Goal: Navigation & Orientation: Find specific page/section

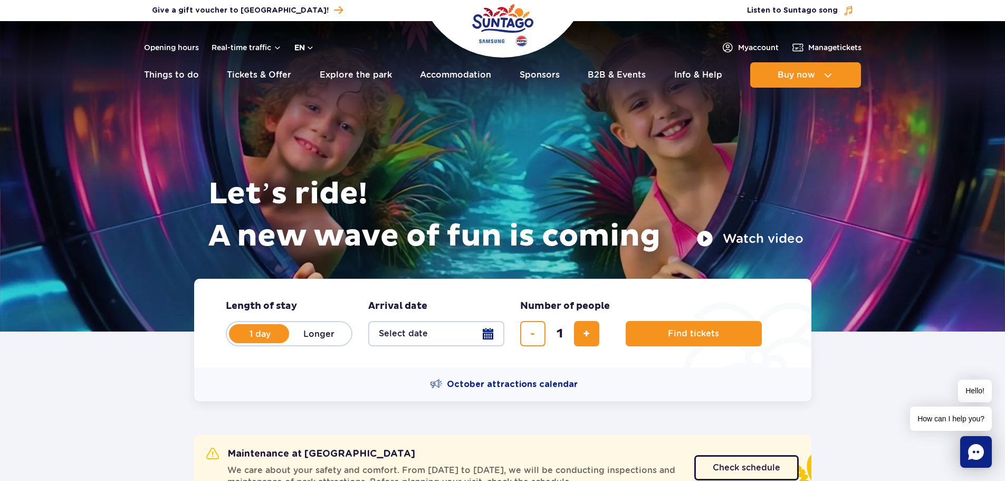
click at [311, 46] on button "en" at bounding box center [304, 47] width 20 height 11
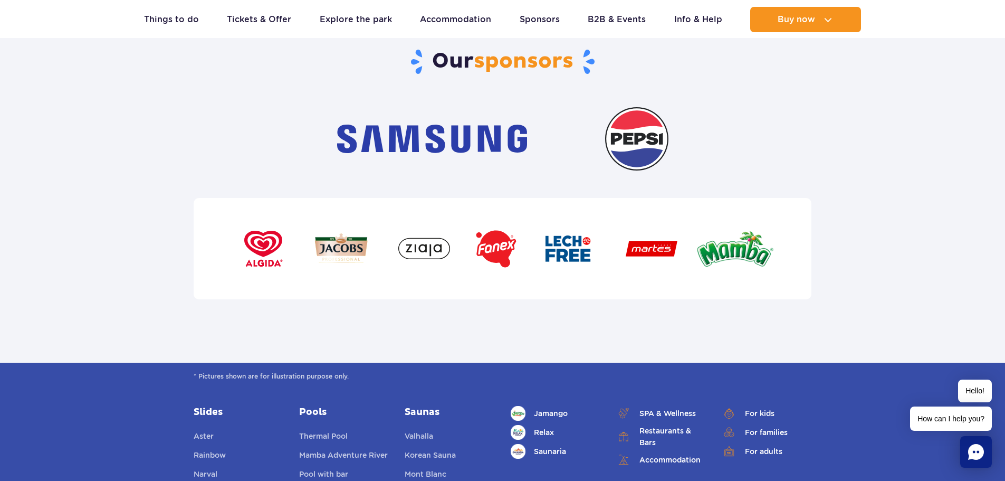
scroll to position [3640, 0]
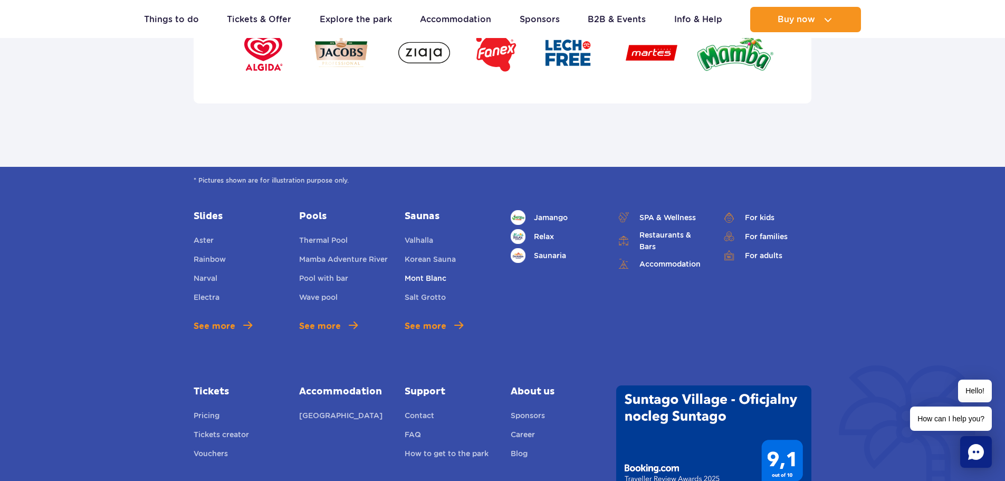
click at [427, 272] on link "Mont Blanc" at bounding box center [426, 279] width 42 height 15
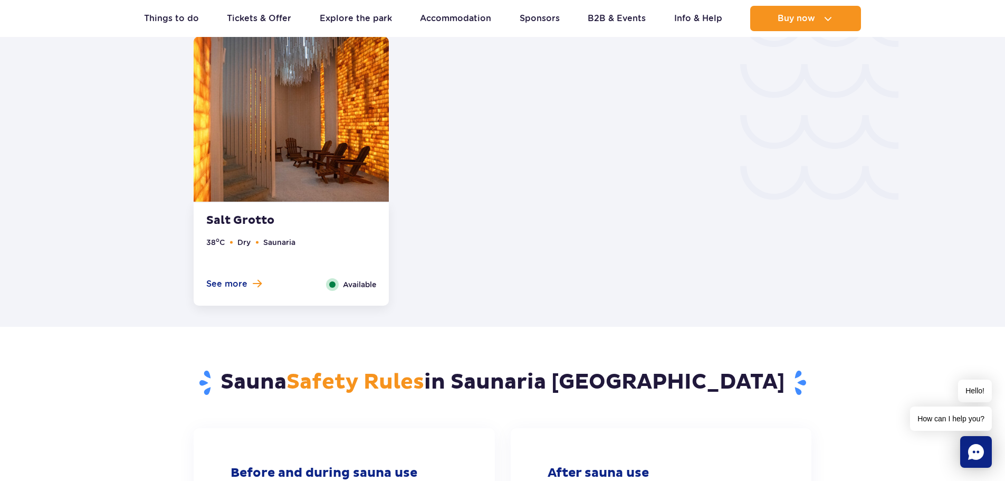
scroll to position [2123, 0]
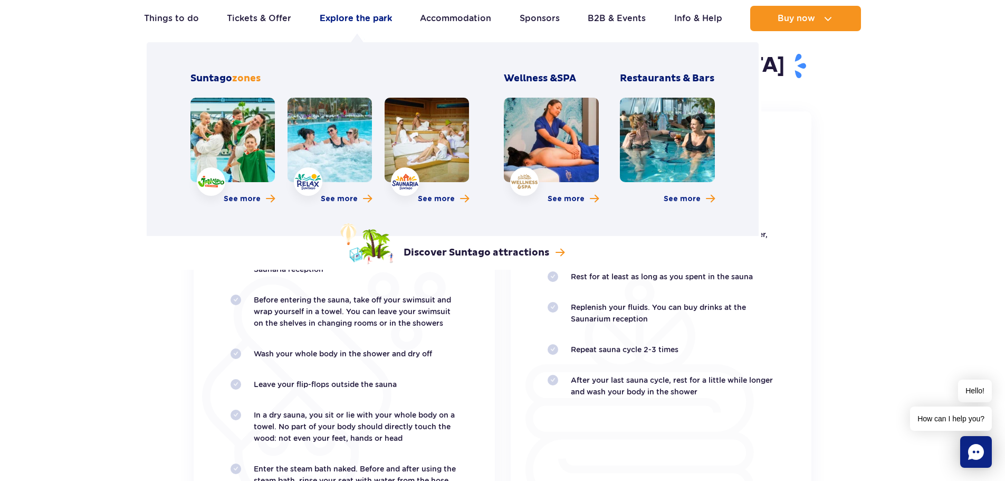
click at [367, 18] on link "Explore the park" at bounding box center [356, 18] width 72 height 25
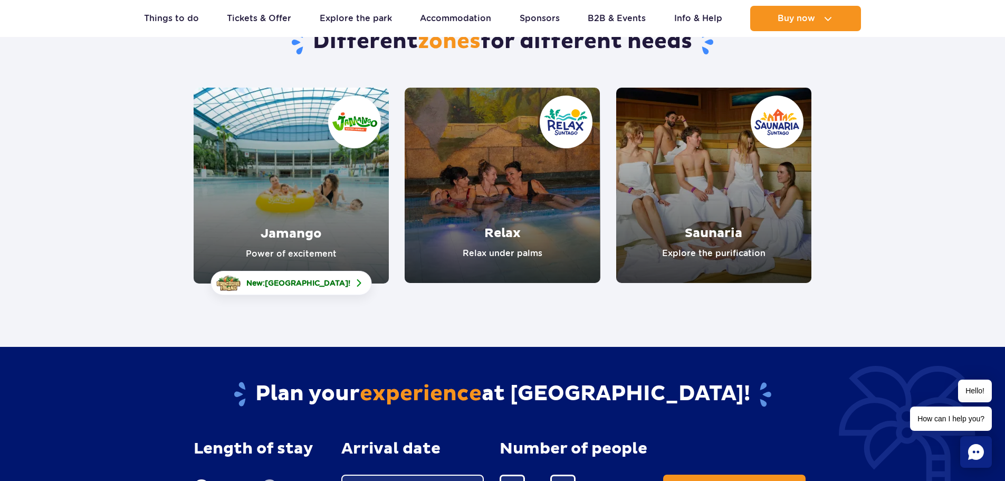
scroll to position [105, 0]
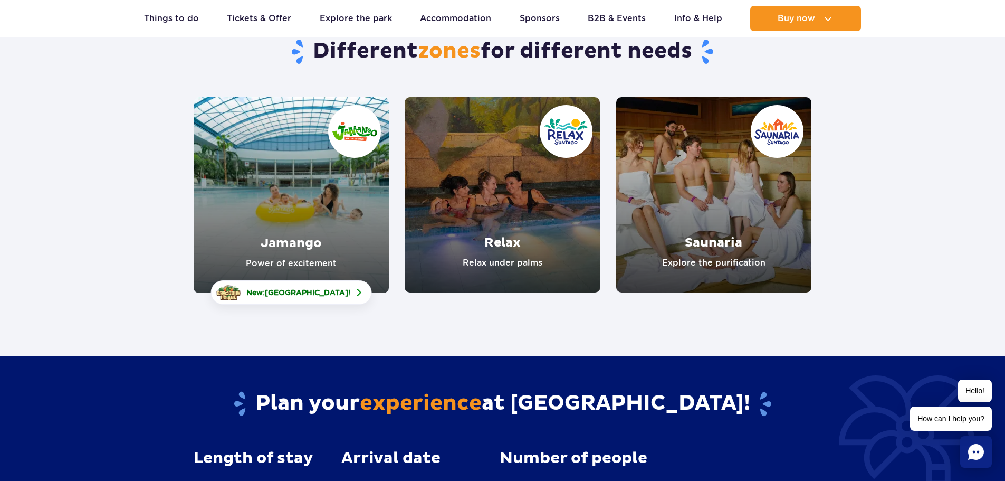
click at [523, 220] on link "Relax" at bounding box center [502, 194] width 195 height 195
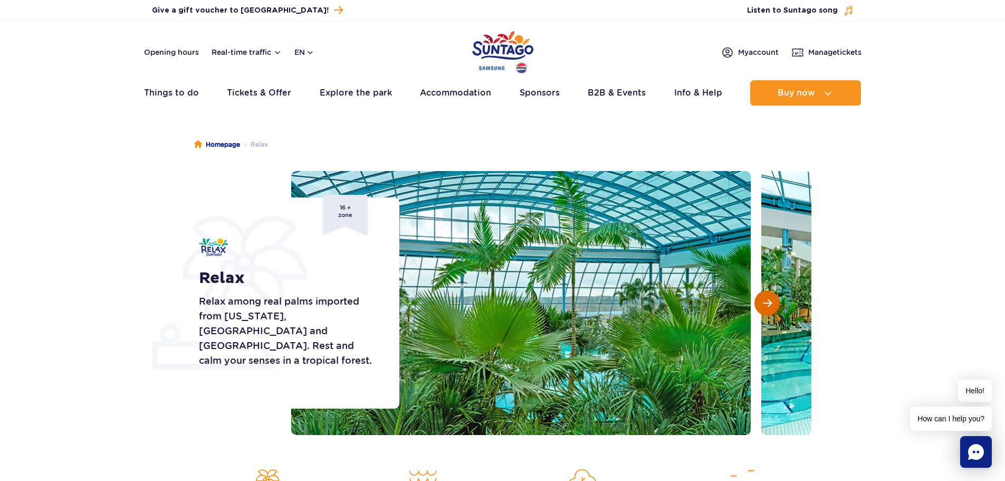
click at [775, 302] on button "Next slide" at bounding box center [766, 302] width 25 height 25
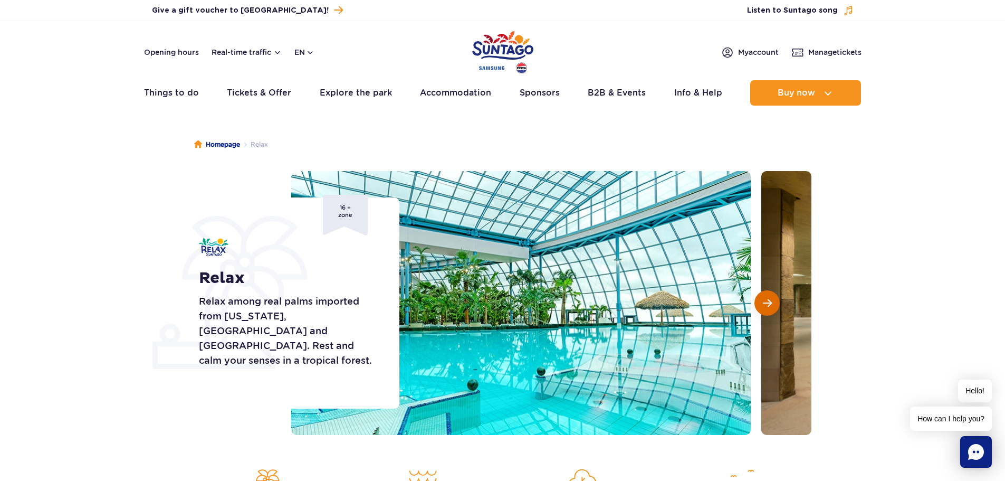
click at [775, 302] on button "Next slide" at bounding box center [766, 302] width 25 height 25
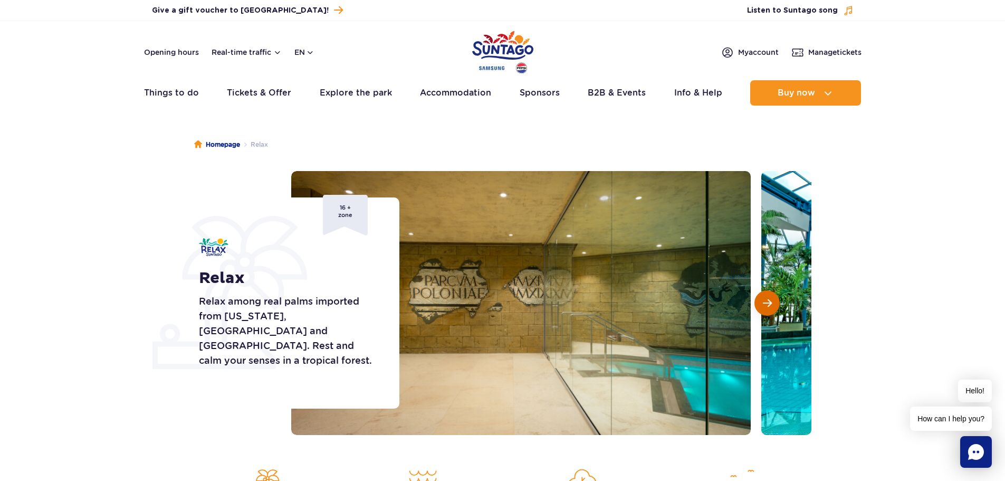
click at [775, 302] on button "Next slide" at bounding box center [766, 302] width 25 height 25
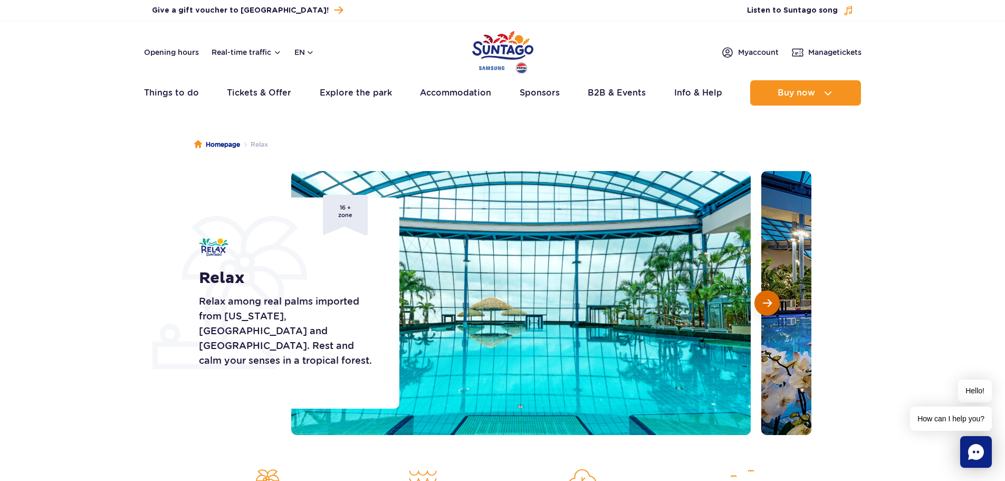
click at [775, 302] on button "Next slide" at bounding box center [766, 302] width 25 height 25
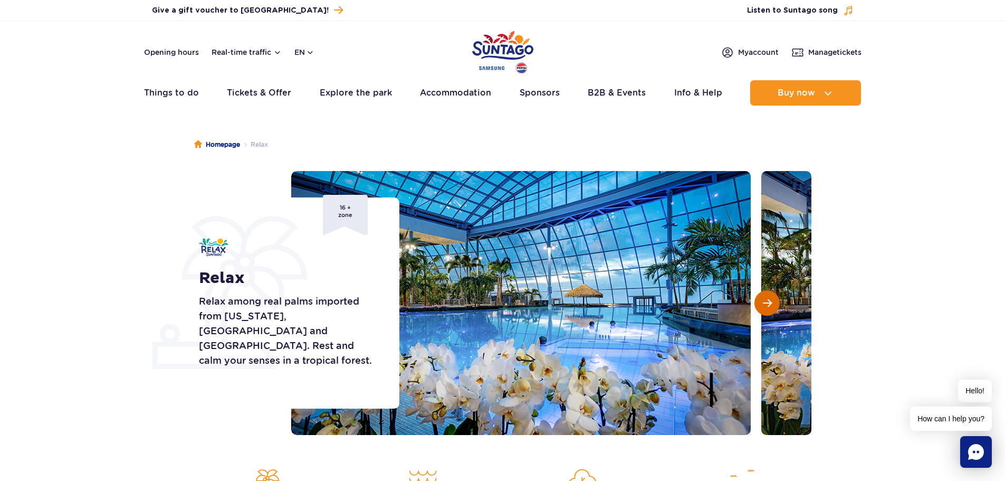
click at [775, 302] on button "Next slide" at bounding box center [766, 302] width 25 height 25
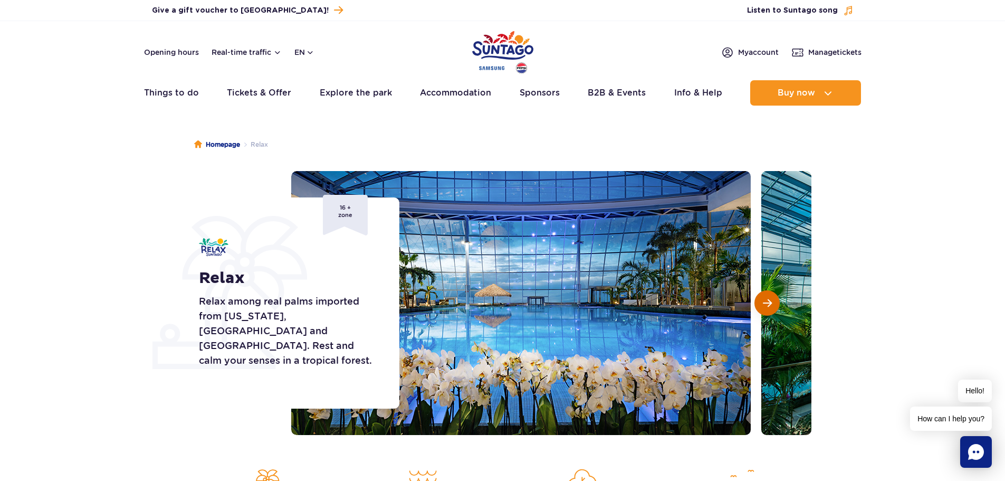
click at [776, 302] on button "Next slide" at bounding box center [766, 302] width 25 height 25
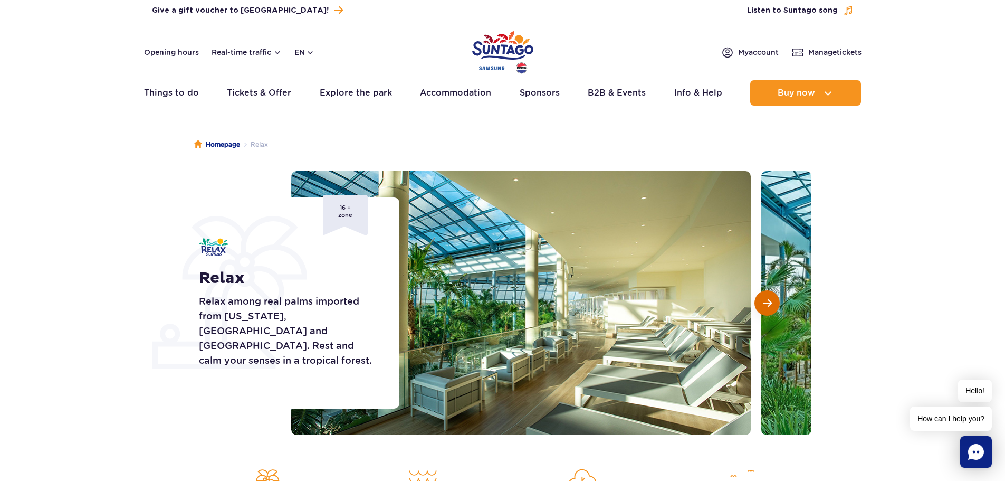
click at [776, 303] on button "Next slide" at bounding box center [766, 302] width 25 height 25
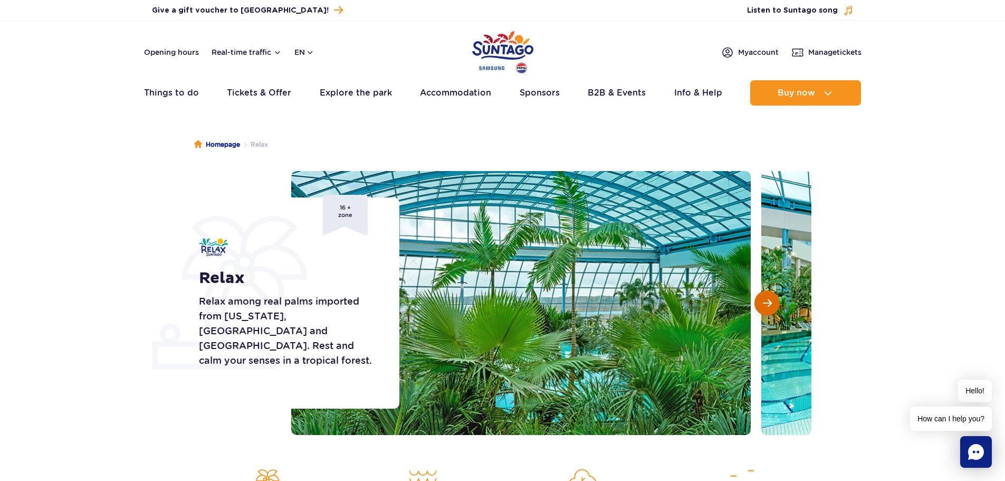
click at [776, 303] on button "Next slide" at bounding box center [766, 302] width 25 height 25
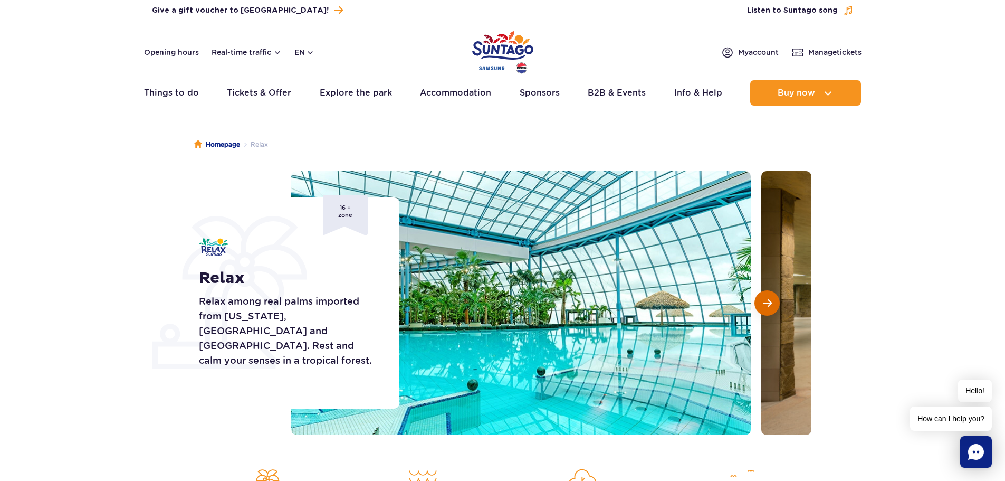
click at [776, 303] on button "Next slide" at bounding box center [766, 302] width 25 height 25
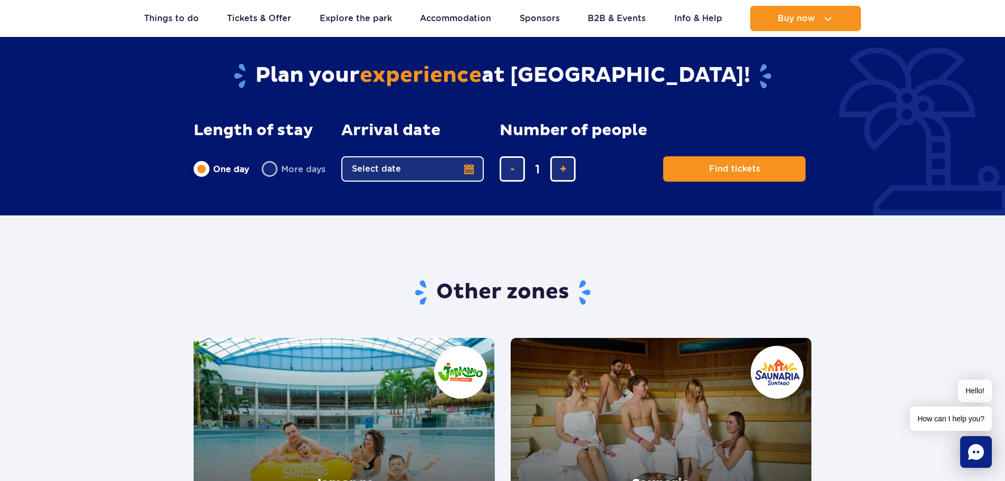
scroll to position [1635, 0]
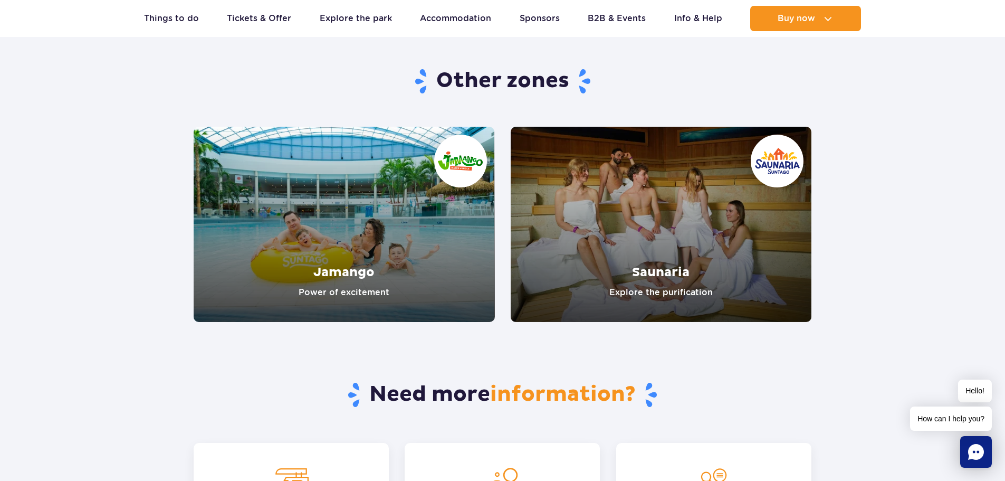
click at [335, 227] on link "Jamango" at bounding box center [344, 224] width 301 height 195
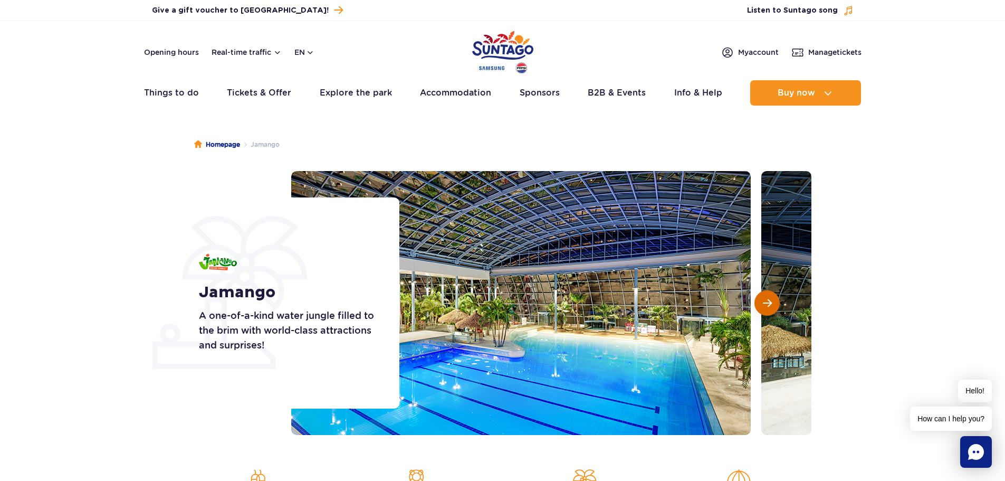
click at [767, 301] on span "Next slide" at bounding box center [767, 302] width 9 height 9
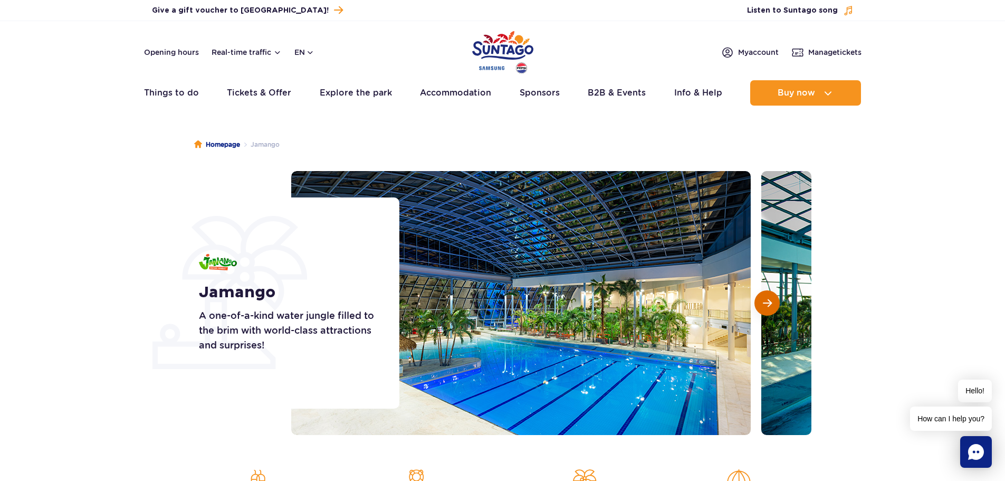
click at [767, 300] on span "Next slide" at bounding box center [767, 302] width 9 height 9
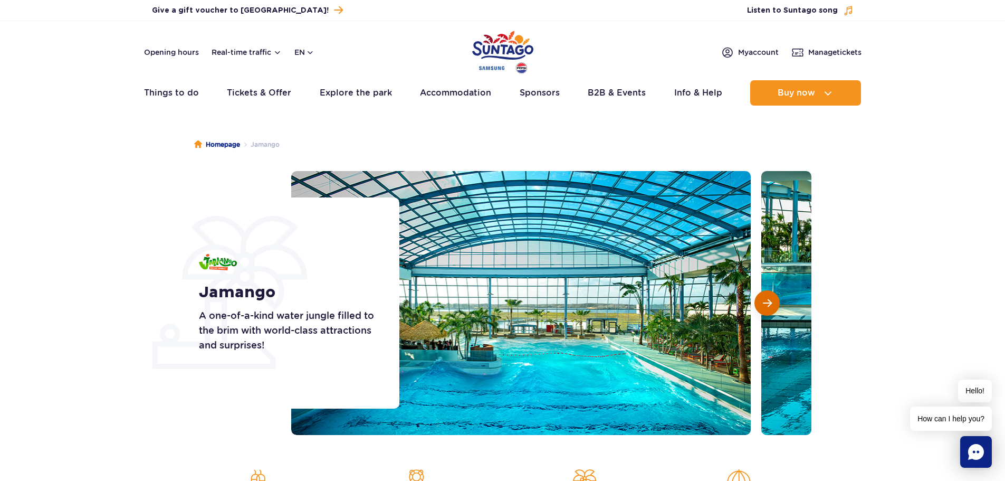
click at [767, 300] on span "Next slide" at bounding box center [767, 302] width 9 height 9
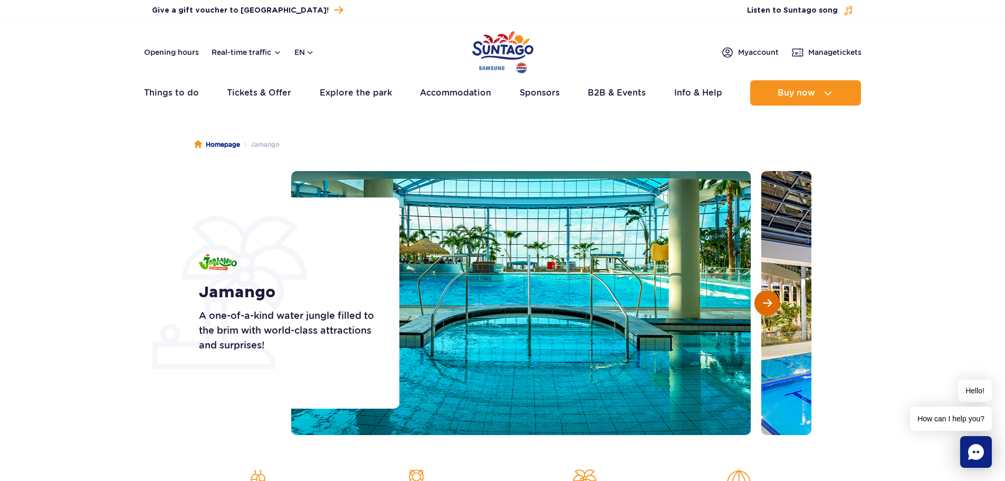
click at [767, 300] on span "Next slide" at bounding box center [767, 302] width 9 height 9
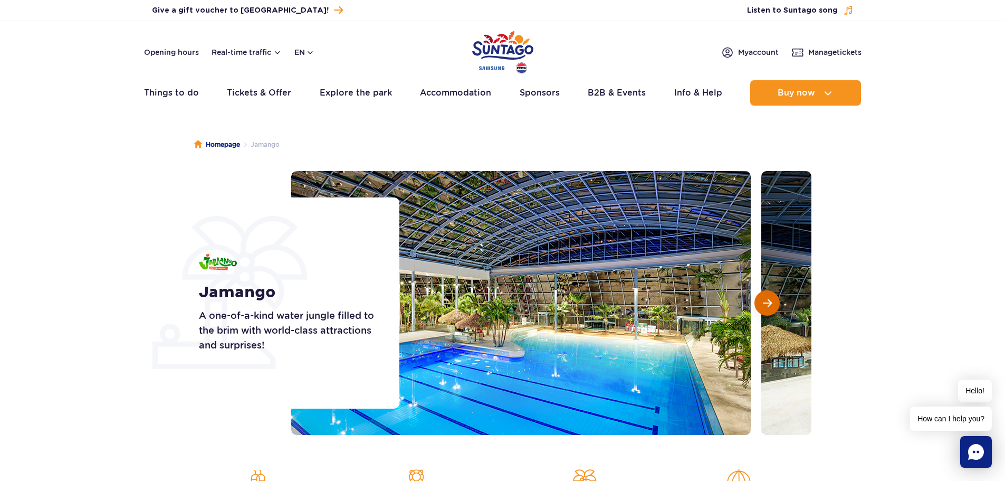
click at [767, 300] on span "Next slide" at bounding box center [767, 302] width 9 height 9
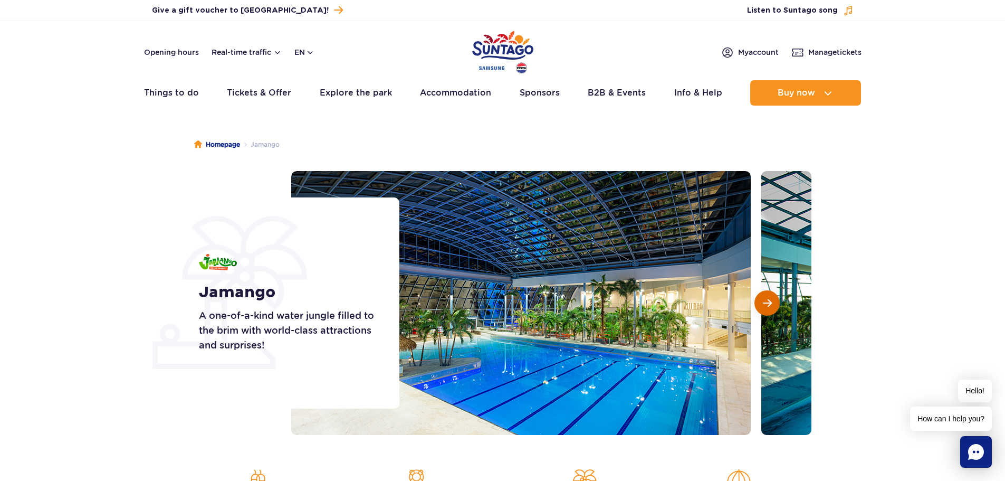
click at [767, 300] on span "Next slide" at bounding box center [767, 302] width 9 height 9
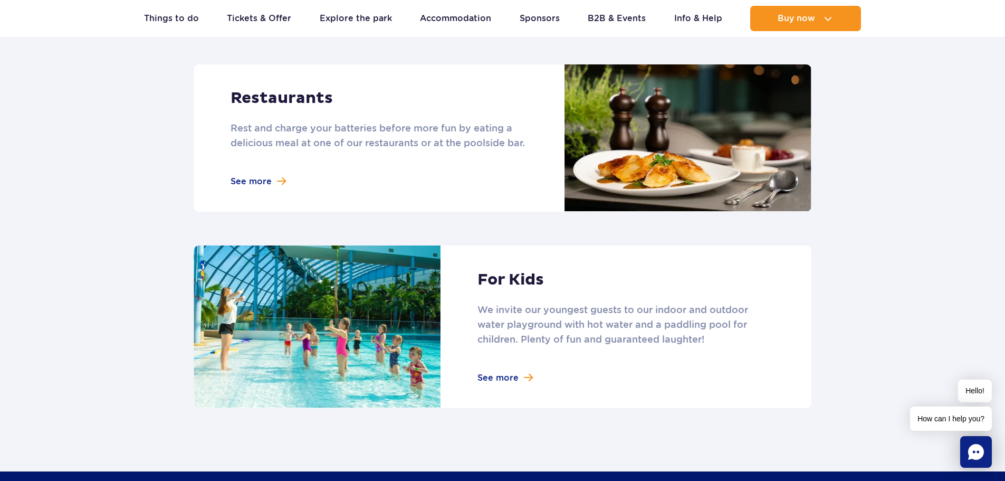
scroll to position [1266, 0]
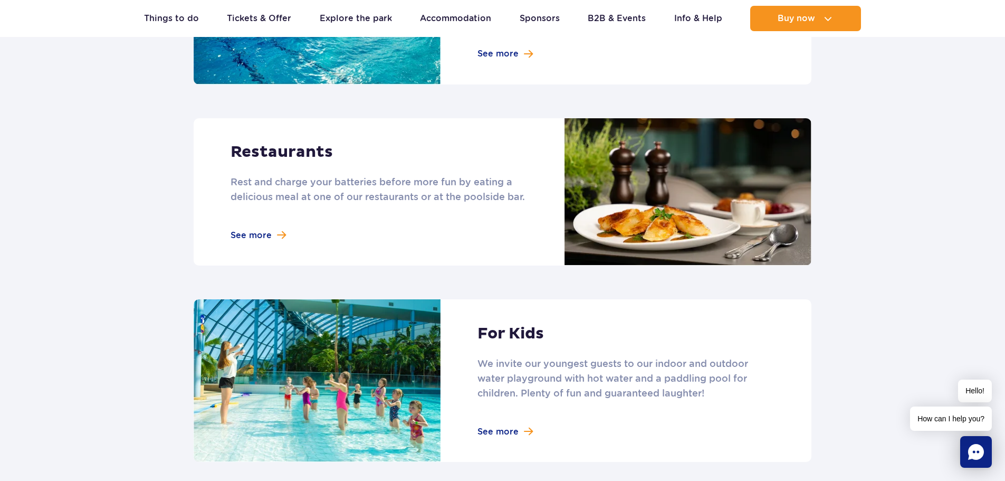
click at [293, 141] on link at bounding box center [503, 192] width 618 height 148
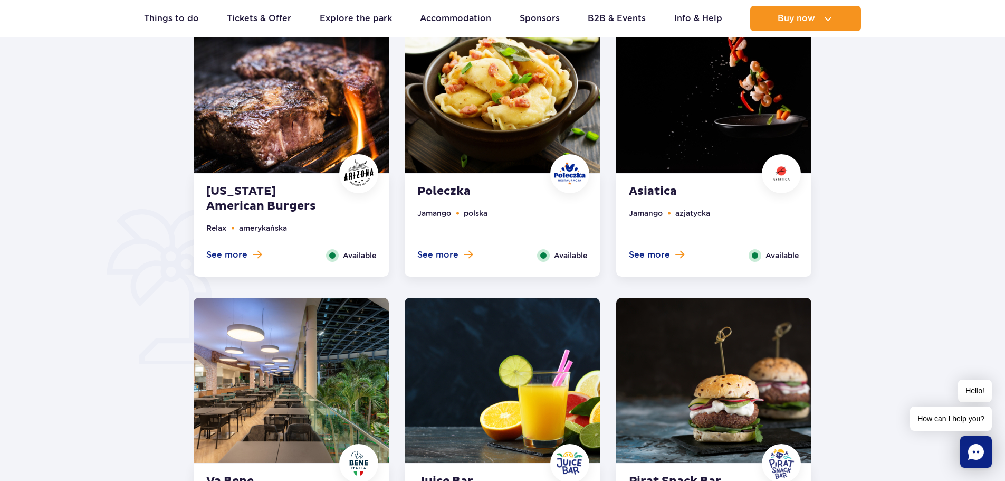
scroll to position [686, 0]
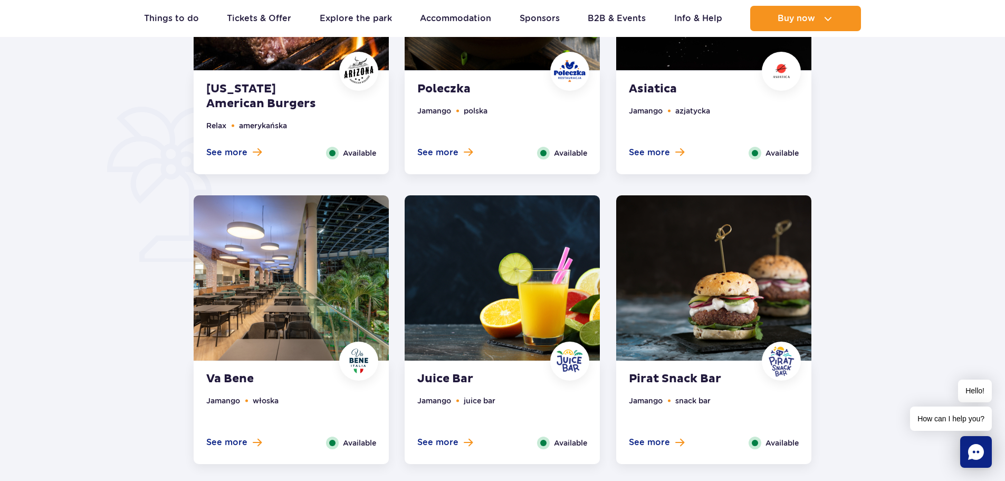
click at [746, 225] on img at bounding box center [713, 277] width 195 height 165
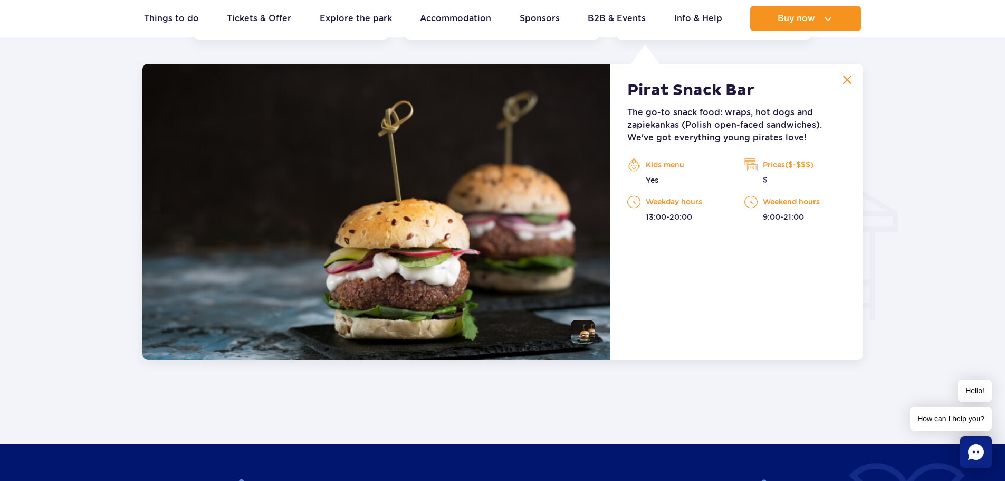
scroll to position [1110, 0]
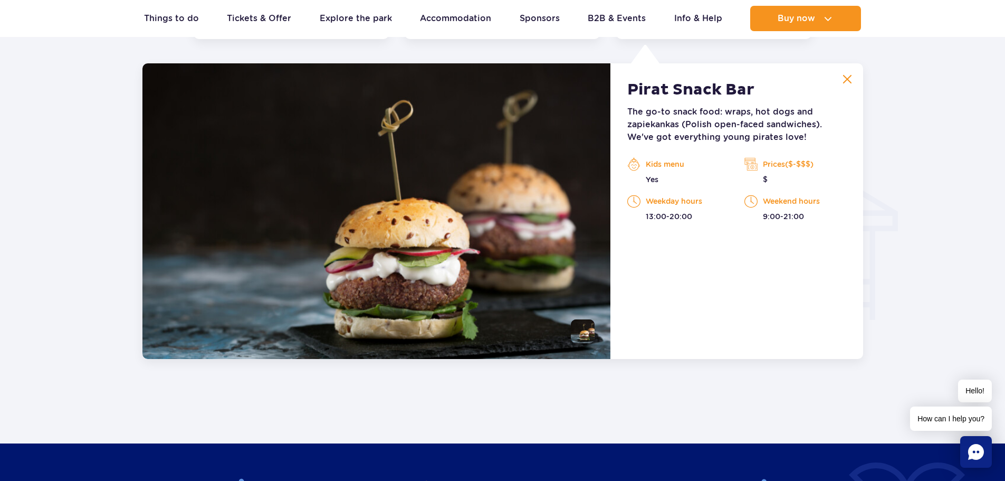
click at [399, 238] on img at bounding box center [376, 210] width 468 height 295
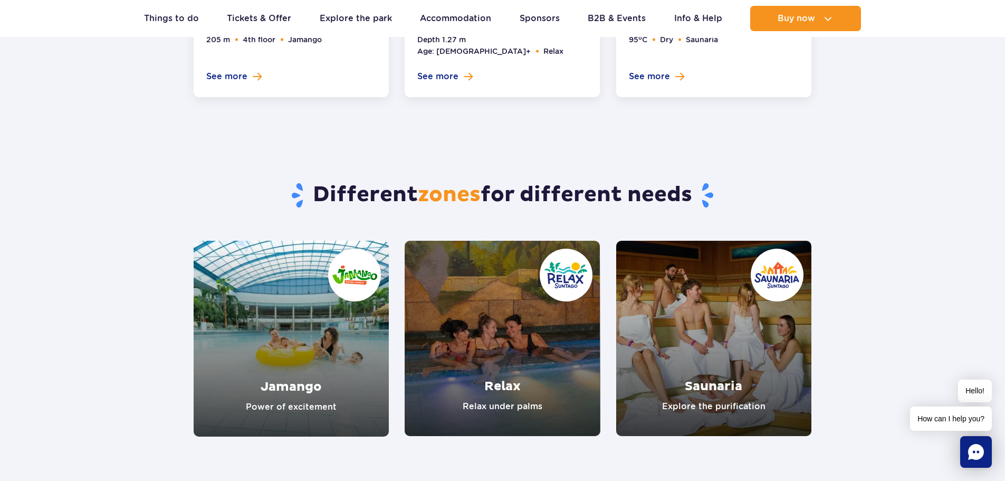
scroll to position [1799, 0]
